Goal: Information Seeking & Learning: Learn about a topic

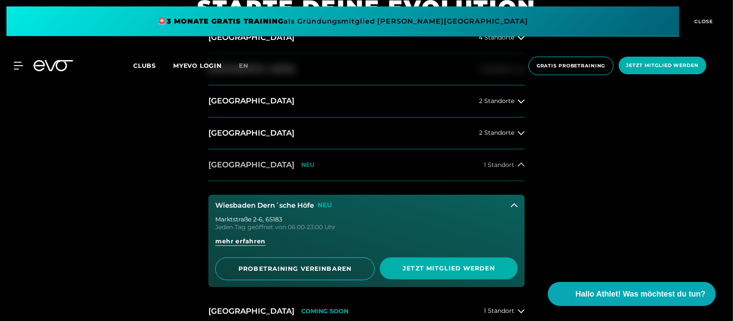
scroll to position [394, 0]
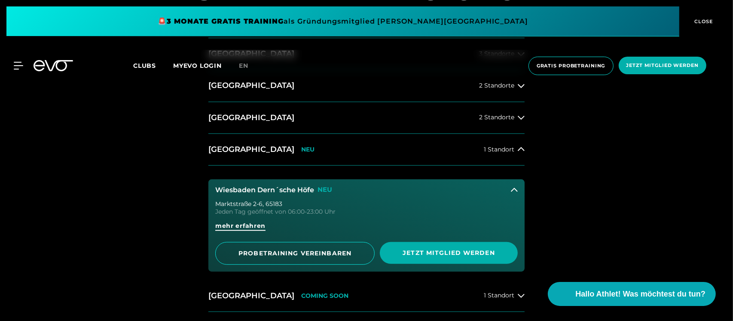
click at [242, 226] on span "mehr erfahren" at bounding box center [240, 226] width 50 height 9
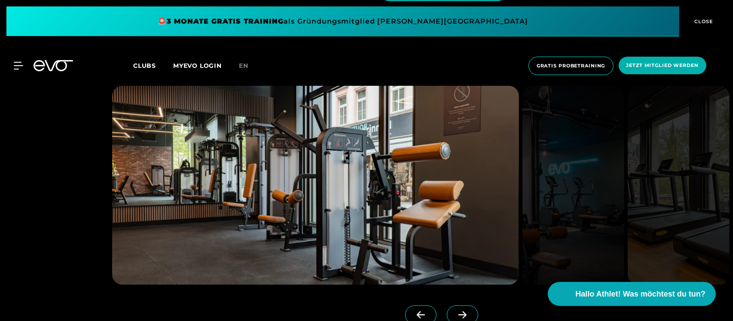
scroll to position [967, 0]
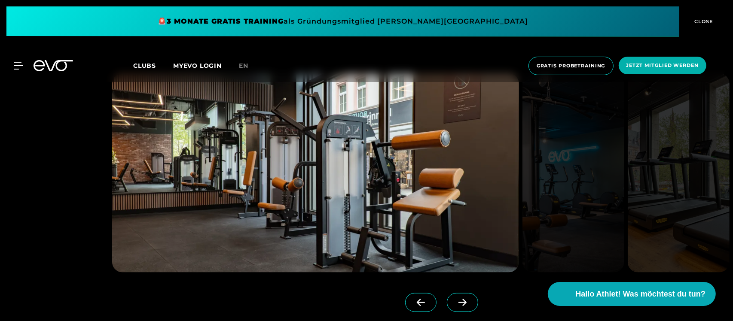
click at [447, 308] on span at bounding box center [462, 302] width 31 height 19
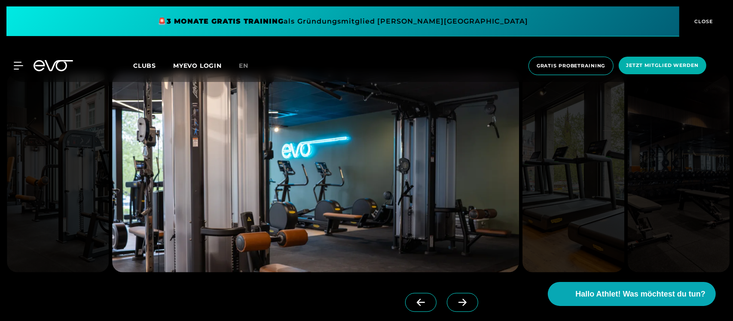
click at [447, 308] on span at bounding box center [462, 302] width 31 height 19
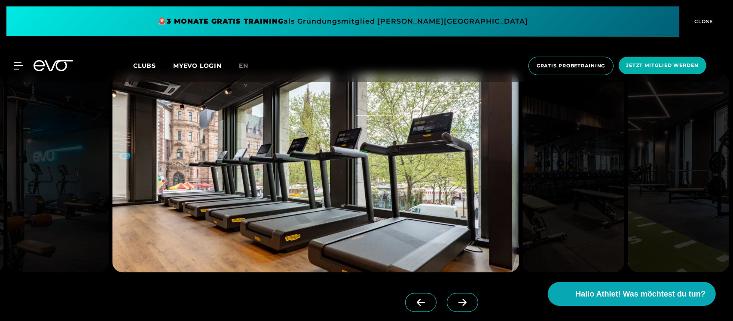
click at [447, 308] on span at bounding box center [462, 302] width 31 height 19
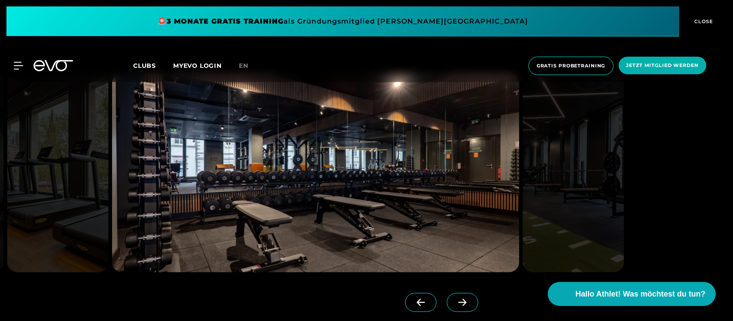
click at [447, 308] on span at bounding box center [462, 302] width 31 height 19
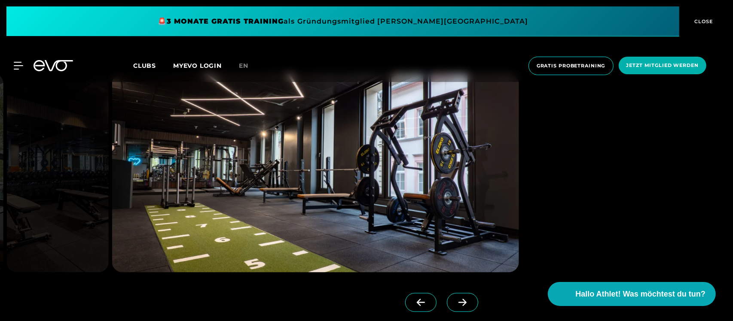
click at [447, 308] on span at bounding box center [462, 302] width 31 height 19
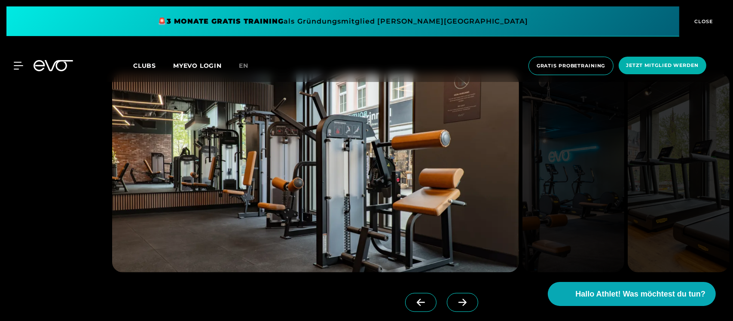
click at [447, 308] on span at bounding box center [462, 302] width 31 height 19
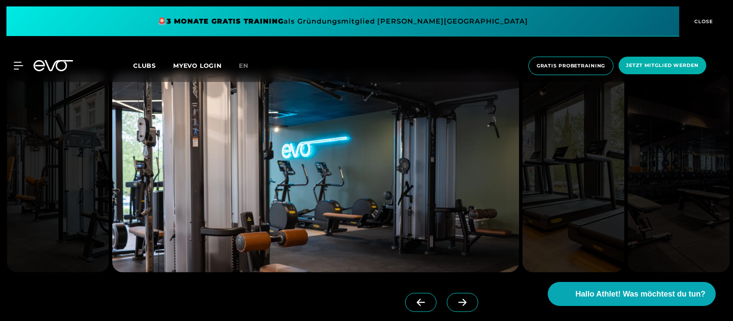
click at [447, 308] on span at bounding box center [462, 302] width 31 height 19
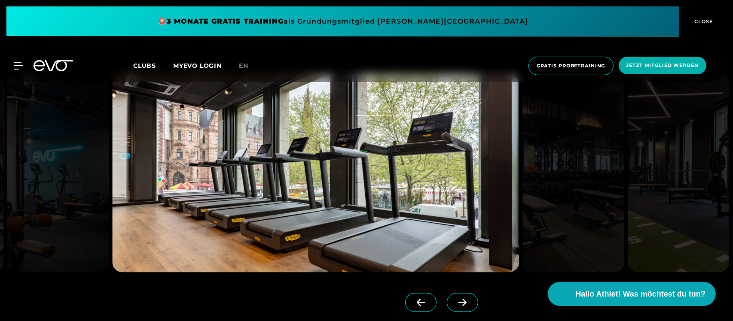
click at [447, 308] on span at bounding box center [462, 302] width 31 height 19
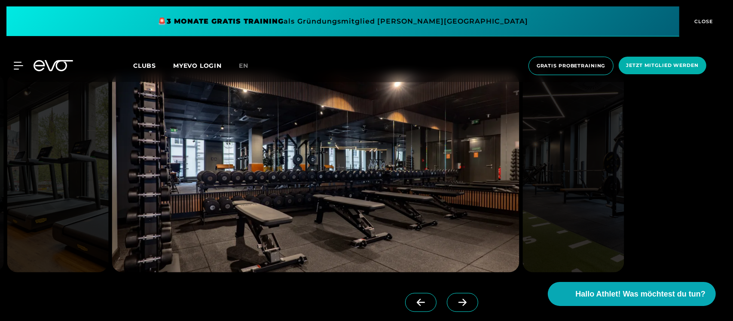
click at [447, 308] on span at bounding box center [462, 302] width 31 height 19
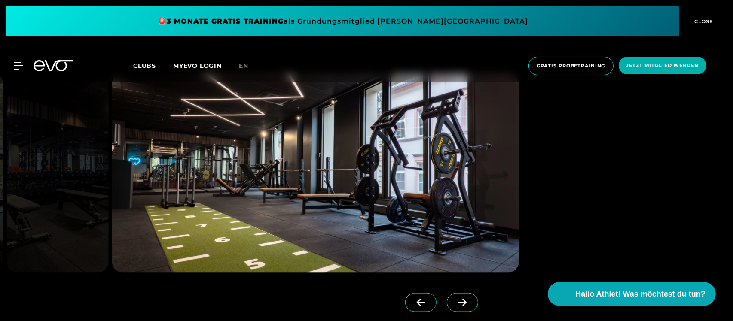
click at [447, 308] on span at bounding box center [462, 302] width 31 height 19
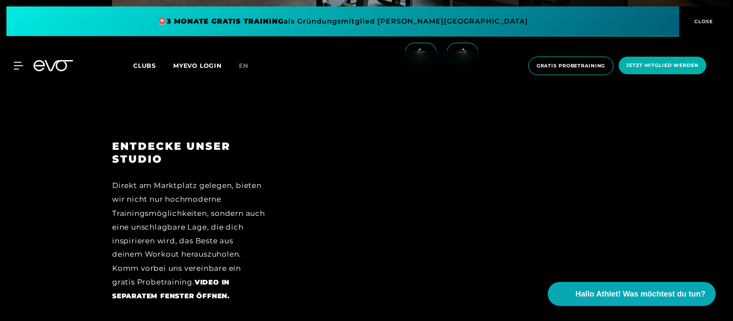
scroll to position [1253, 0]
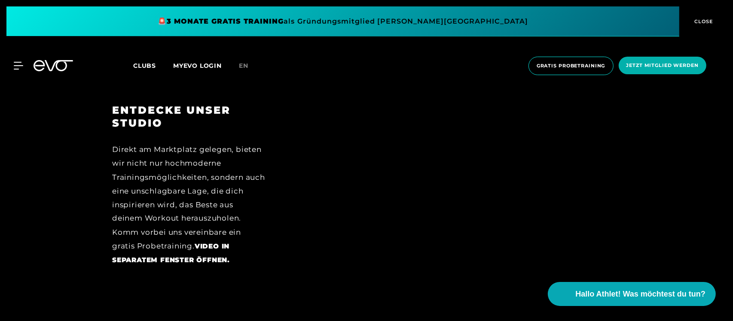
click at [64, 71] on icon at bounding box center [54, 65] width 40 height 11
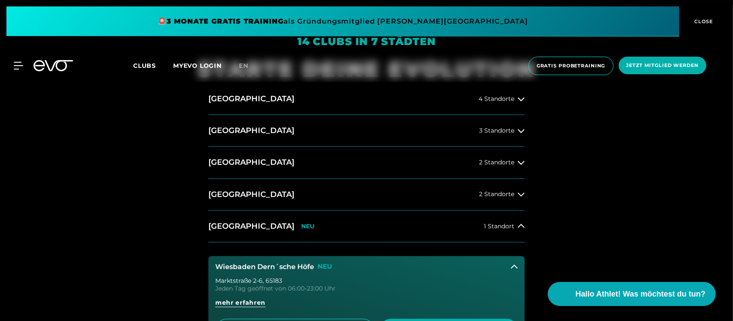
scroll to position [322, 0]
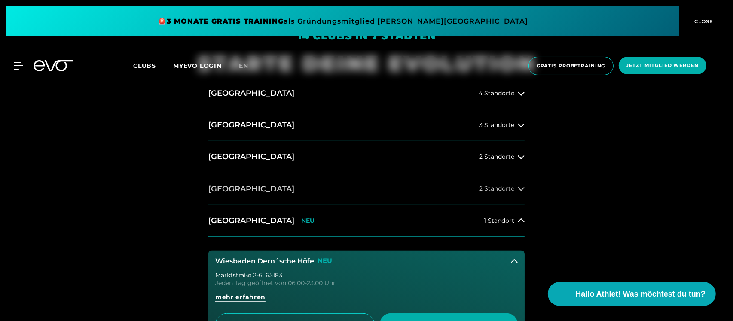
click at [499, 188] on span "2 Standorte" at bounding box center [496, 189] width 35 height 6
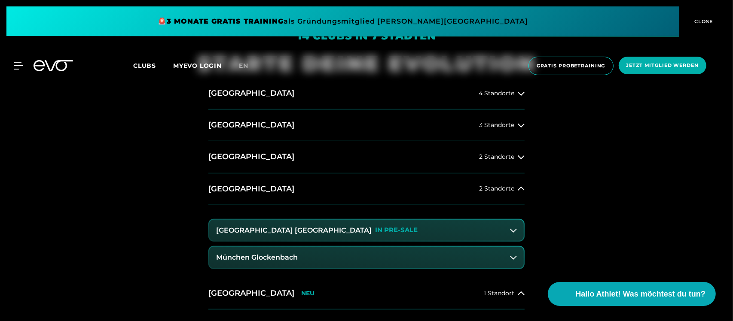
click at [272, 258] on h3 "München Glockenbach" at bounding box center [257, 258] width 82 height 8
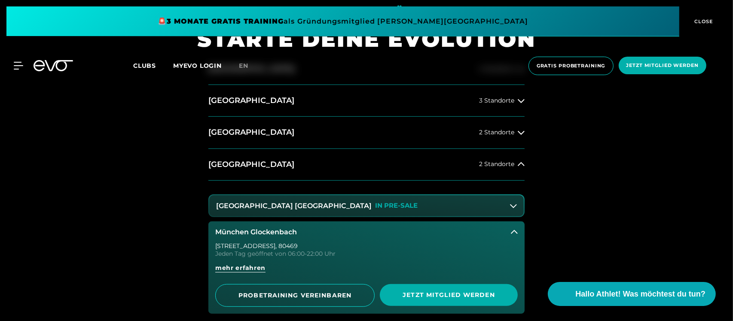
scroll to position [394, 0]
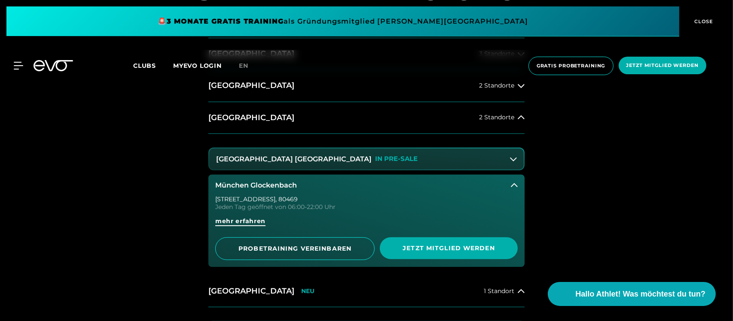
click at [239, 220] on span "mehr erfahren" at bounding box center [240, 221] width 50 height 9
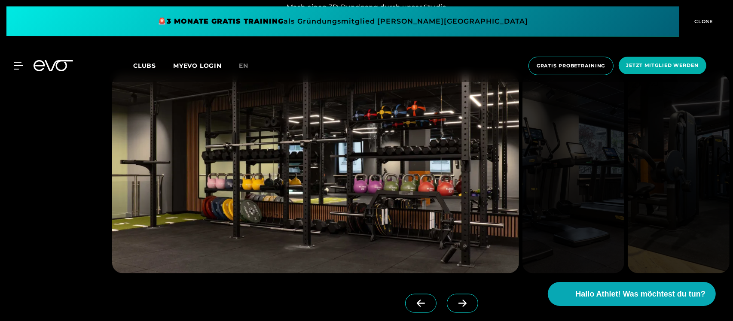
scroll to position [1002, 0]
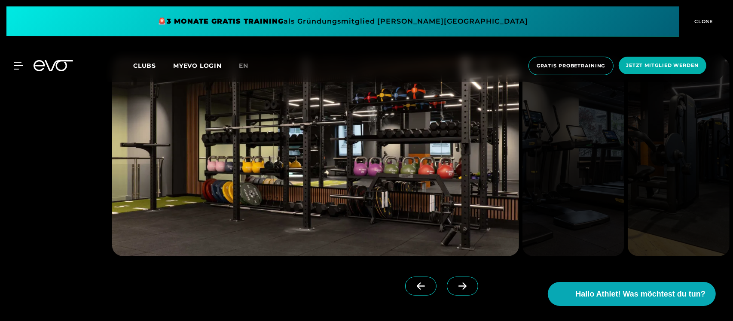
click at [456, 282] on span at bounding box center [462, 286] width 31 height 19
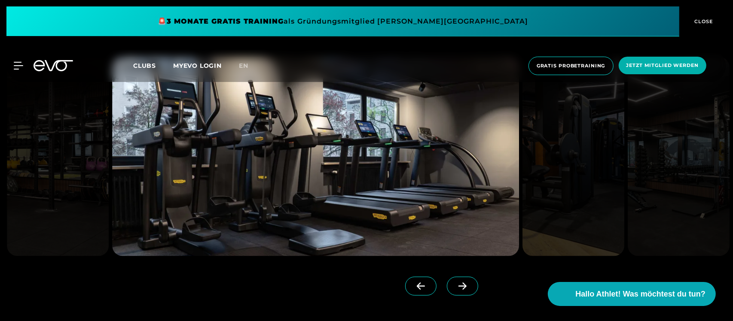
click at [456, 282] on span at bounding box center [462, 286] width 31 height 19
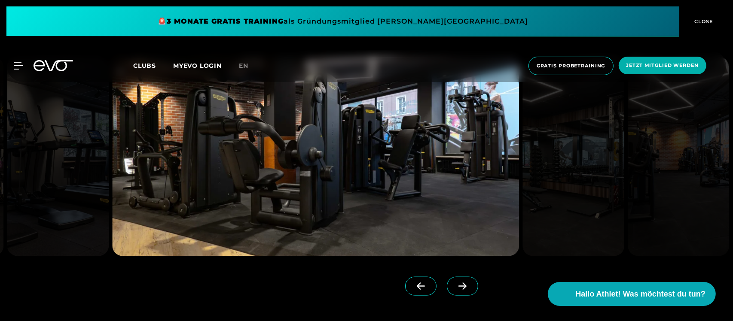
click at [456, 282] on span at bounding box center [462, 286] width 31 height 19
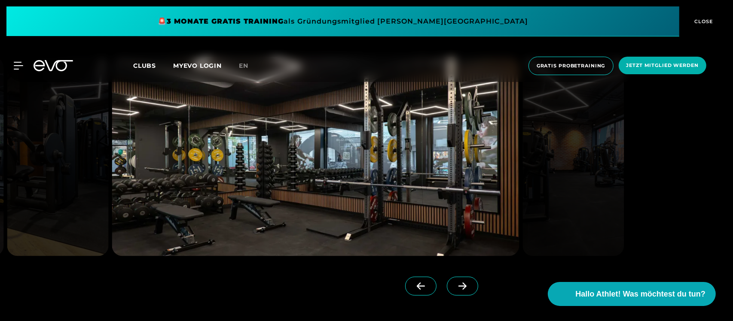
click at [456, 282] on span at bounding box center [462, 286] width 31 height 19
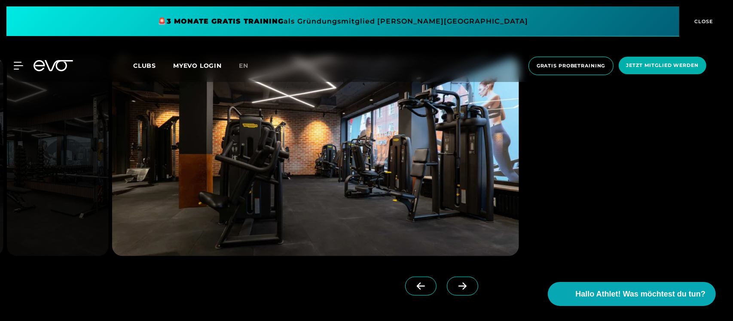
click at [456, 282] on span at bounding box center [462, 286] width 31 height 19
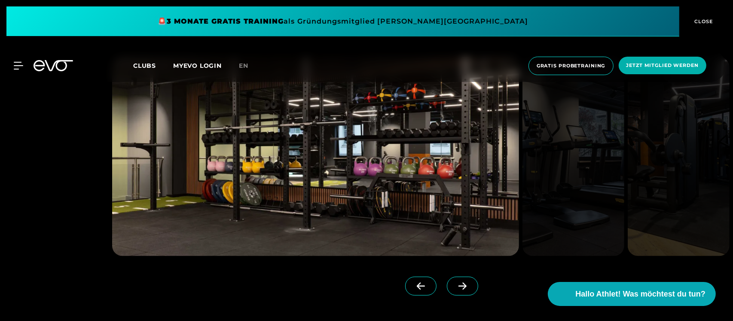
click at [50, 66] on icon at bounding box center [54, 65] width 40 height 11
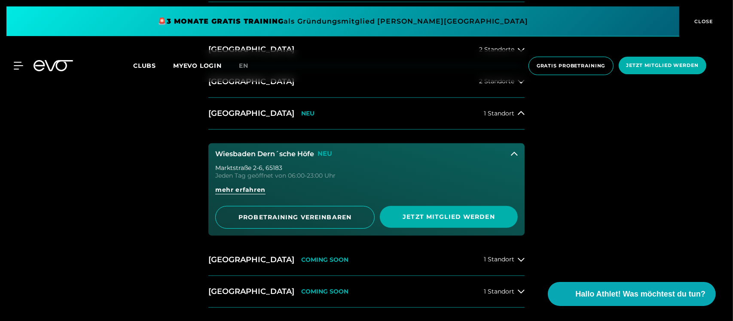
scroll to position [465, 0]
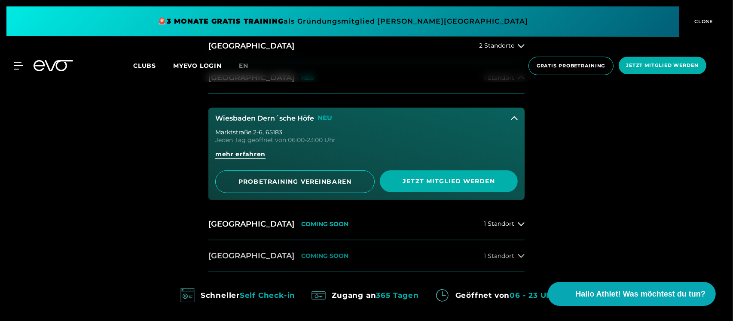
click at [503, 252] on button "[GEOGRAPHIC_DATA] COMING SOON 1 Standort" at bounding box center [366, 257] width 316 height 32
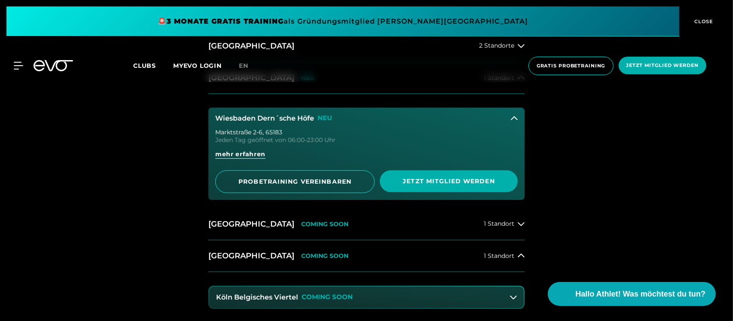
click at [287, 298] on h3 "Köln Belgisches Viertel" at bounding box center [257, 298] width 82 height 8
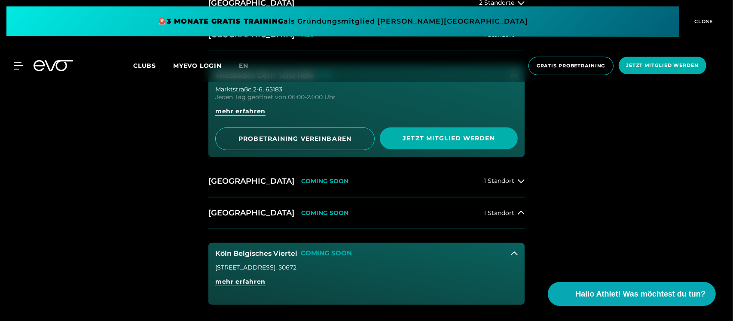
scroll to position [573, 0]
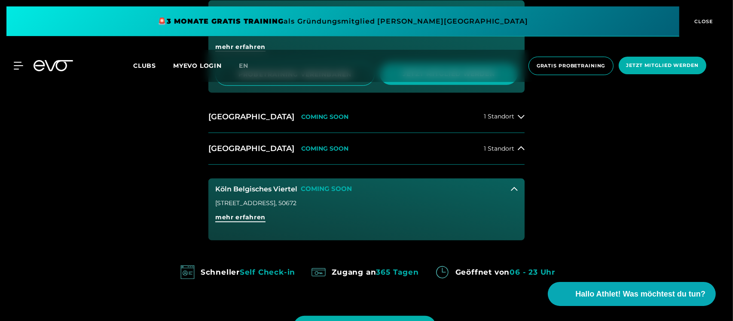
click at [242, 220] on span "mehr erfahren" at bounding box center [240, 217] width 50 height 9
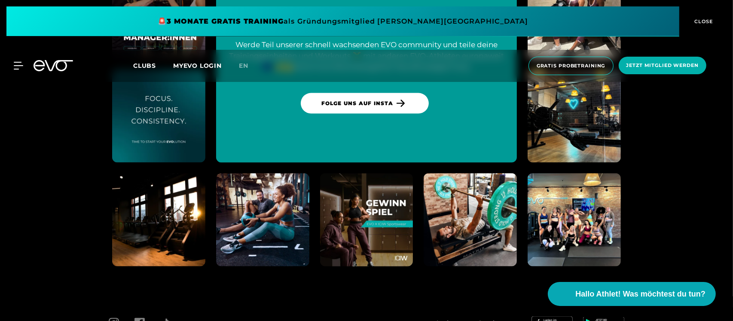
scroll to position [1178, 0]
